Goal: Navigation & Orientation: Find specific page/section

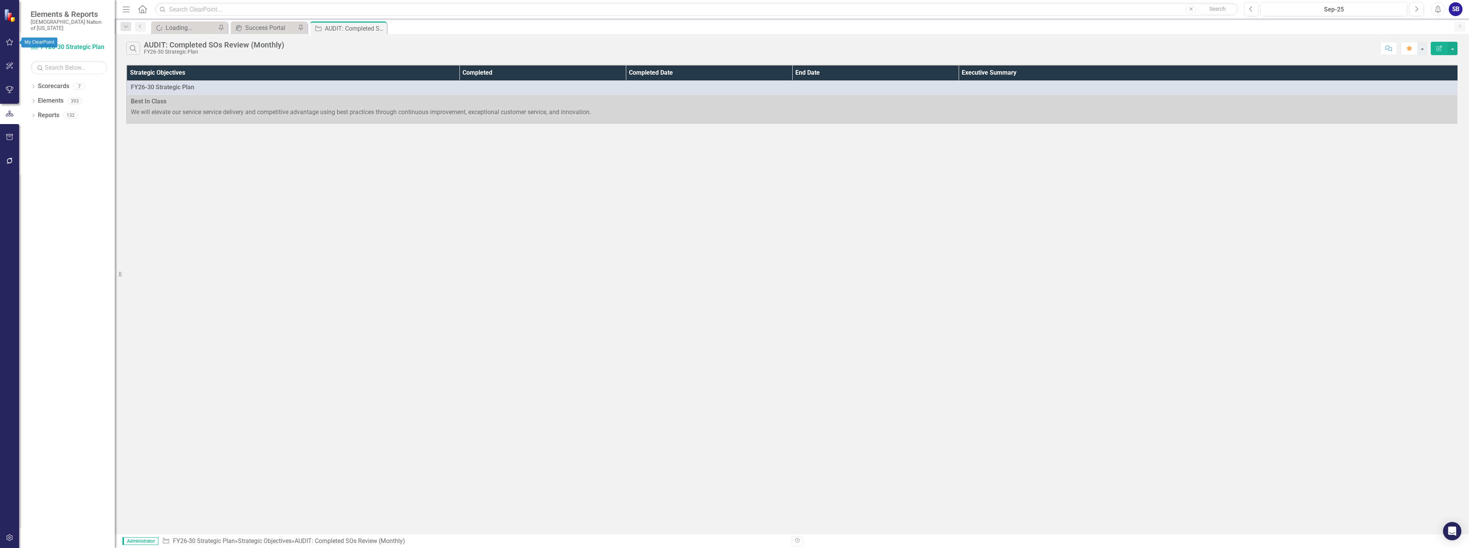
click at [4, 42] on button "button" at bounding box center [9, 42] width 17 height 16
click at [66, 101] on link "My Favorites" at bounding box center [69, 105] width 77 height 9
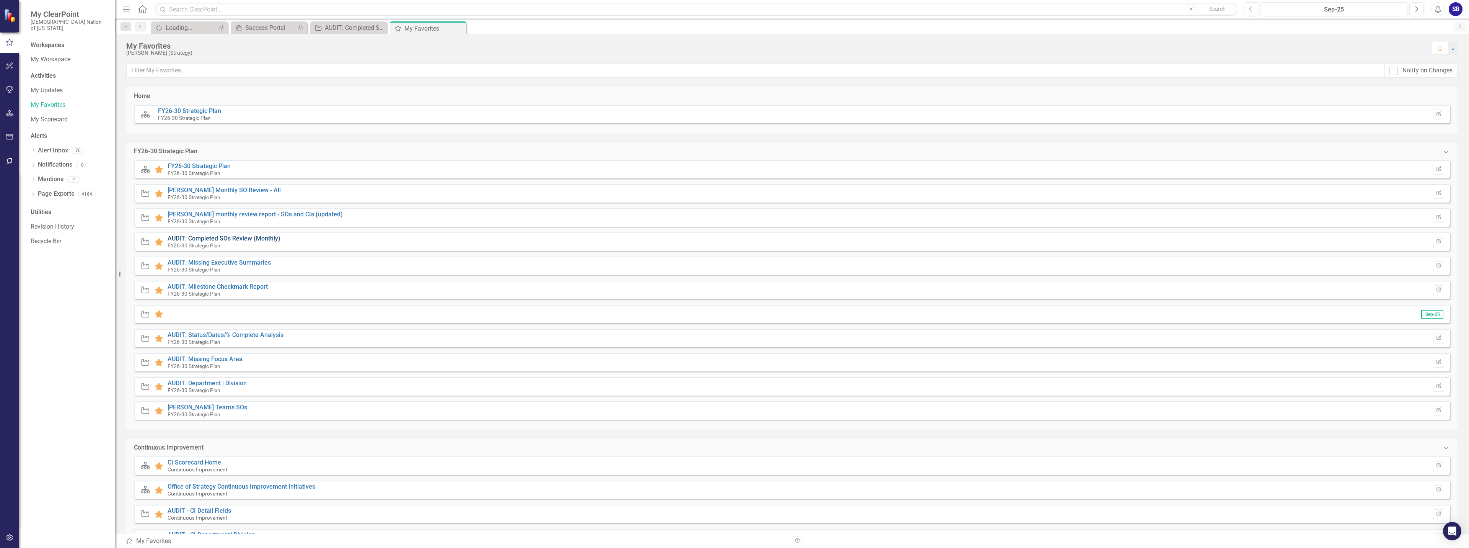
click at [258, 238] on link "AUDIT: Completed SOs Review (Monthly)" at bounding box center [224, 238] width 113 height 7
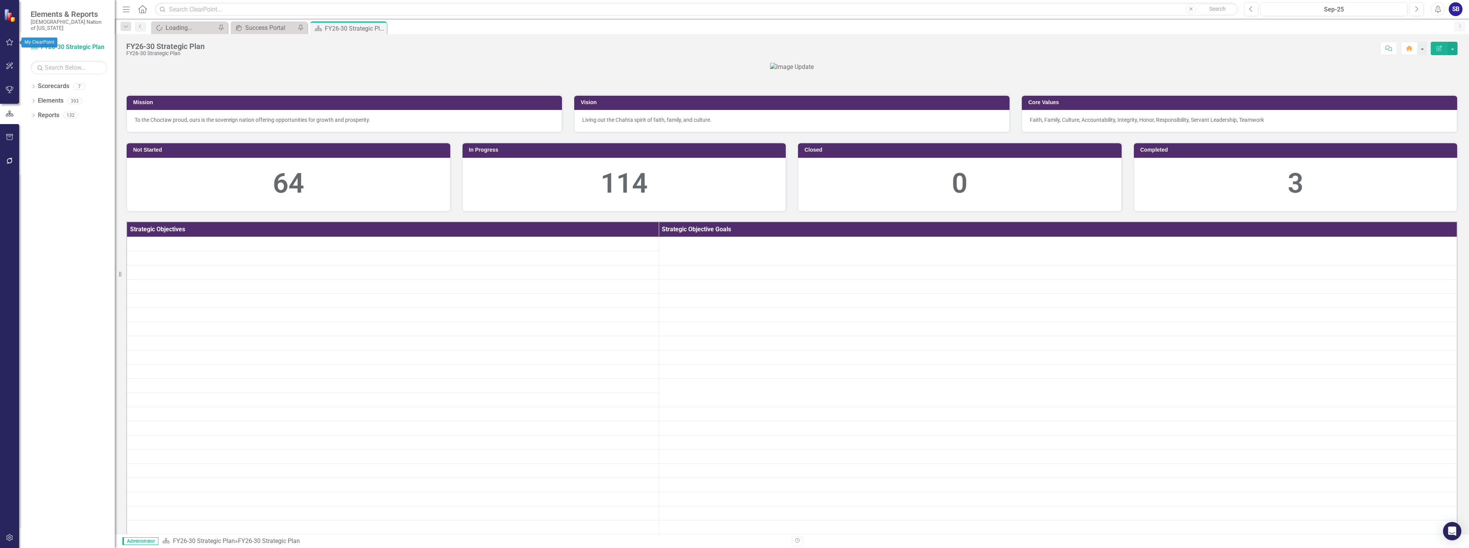
click at [7, 39] on button "button" at bounding box center [9, 42] width 17 height 16
click at [60, 84] on link "My Favorites" at bounding box center [69, 88] width 77 height 9
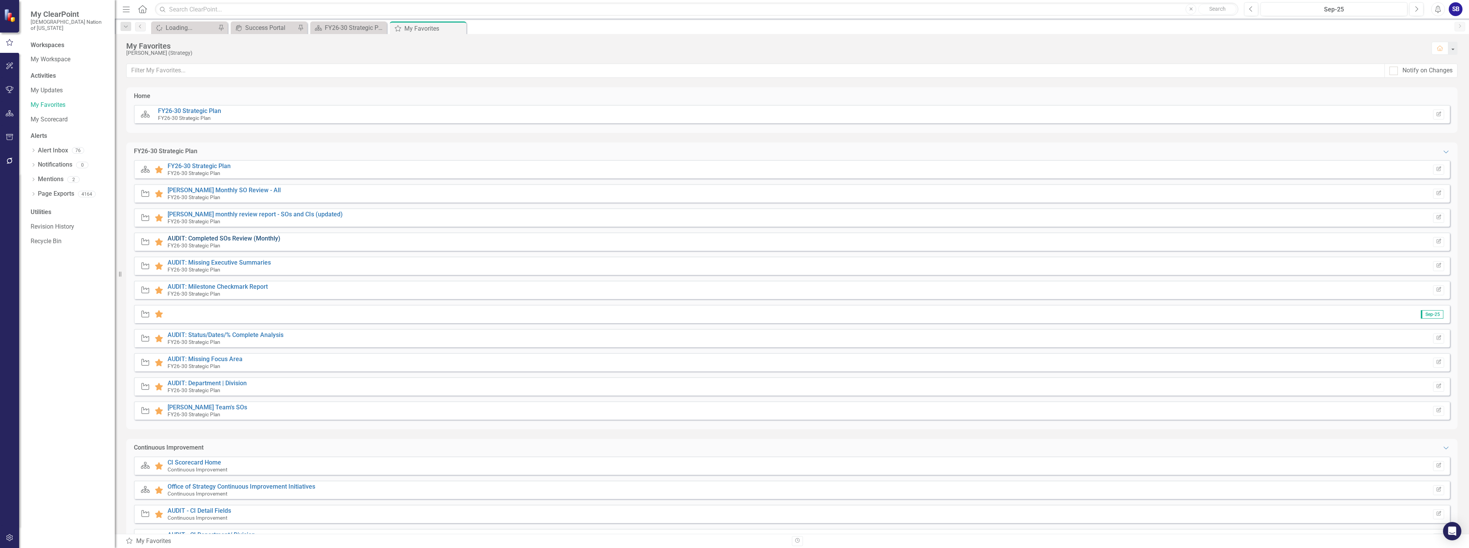
click at [258, 236] on link "AUDIT: Completed SOs Review (Monthly)" at bounding box center [224, 238] width 113 height 7
